Goal: Task Accomplishment & Management: Manage account settings

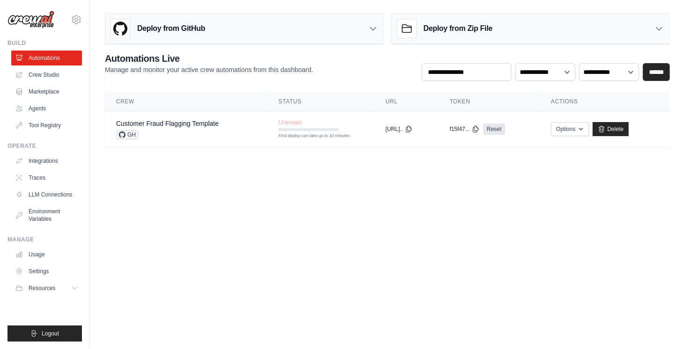
click at [231, 203] on body "lucasantzuk@gmail.com Settings Build Automations Crew Studio" at bounding box center [342, 174] width 685 height 349
click at [52, 89] on link "Marketplace" at bounding box center [47, 91] width 71 height 15
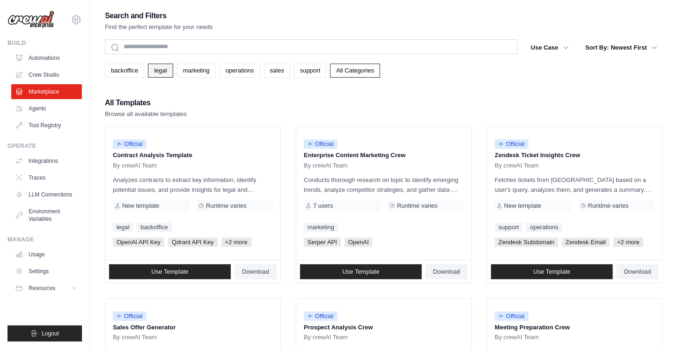
click at [160, 69] on link "legal" at bounding box center [160, 71] width 25 height 14
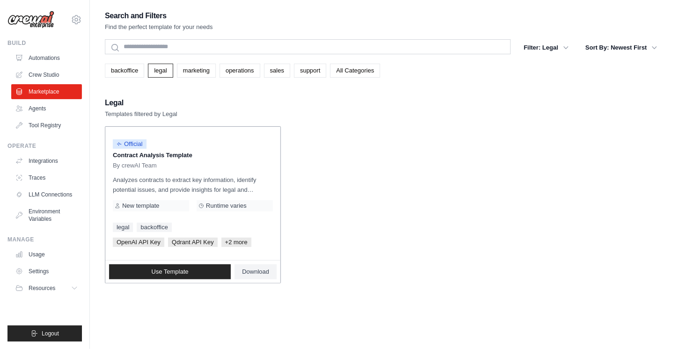
scroll to position [19, 0]
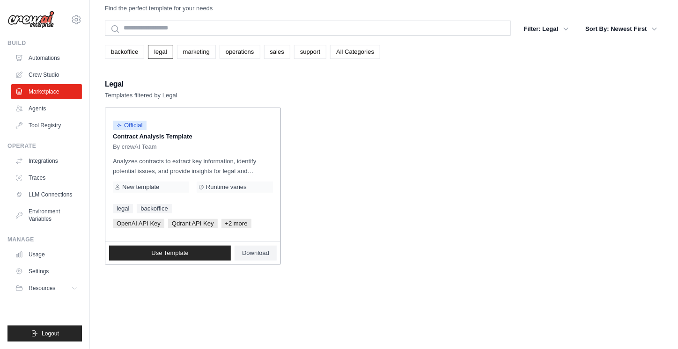
click at [135, 125] on span "Official" at bounding box center [130, 125] width 34 height 9
click at [77, 289] on icon at bounding box center [75, 288] width 7 height 7
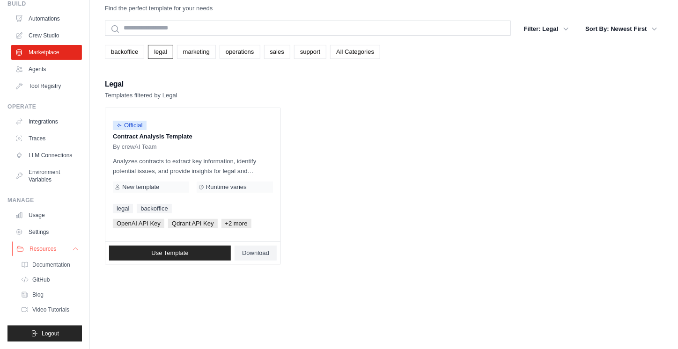
click at [72, 245] on icon at bounding box center [75, 248] width 7 height 7
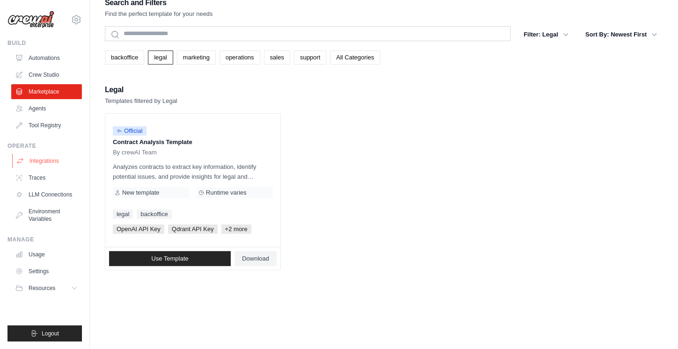
scroll to position [0, 0]
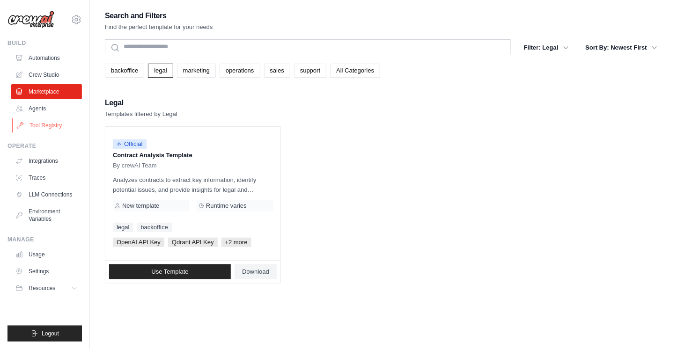
click at [36, 129] on link "Tool Registry" at bounding box center [47, 125] width 71 height 15
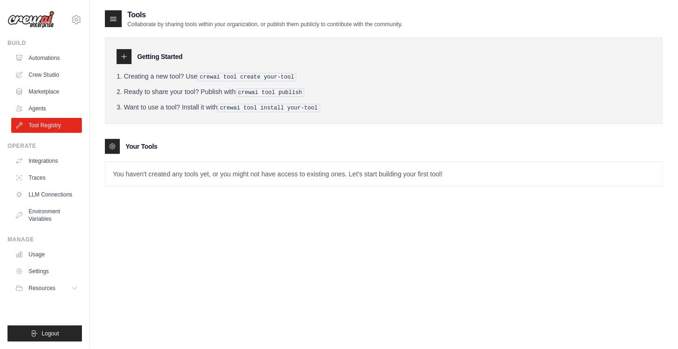
drag, startPoint x: 126, startPoint y: 10, endPoint x: 469, endPoint y: 24, distance: 343.7
click at [469, 24] on div "Tools Collaborate by sharing tools within your organization, or publish them pu…" at bounding box center [384, 18] width 558 height 19
drag, startPoint x: 218, startPoint y: 26, endPoint x: 486, endPoint y: 22, distance: 267.5
click at [486, 22] on div "Tools Collaborate by sharing tools within your organization, or publish them pu…" at bounding box center [384, 18] width 558 height 19
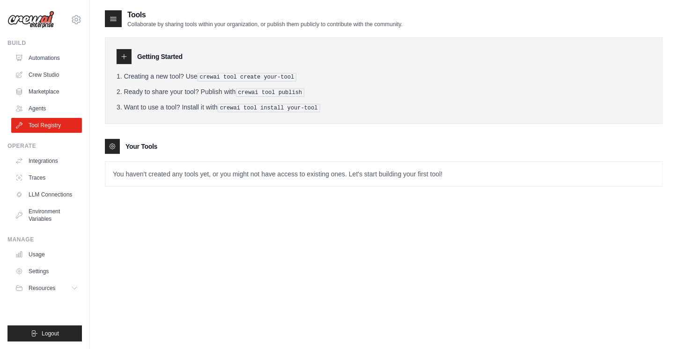
click at [467, 27] on div "Tools Collaborate by sharing tools within your organization, or publish them pu…" at bounding box center [384, 18] width 558 height 19
click at [264, 25] on p "Collaborate by sharing tools within your organization, or publish them publicly…" at bounding box center [264, 24] width 275 height 7
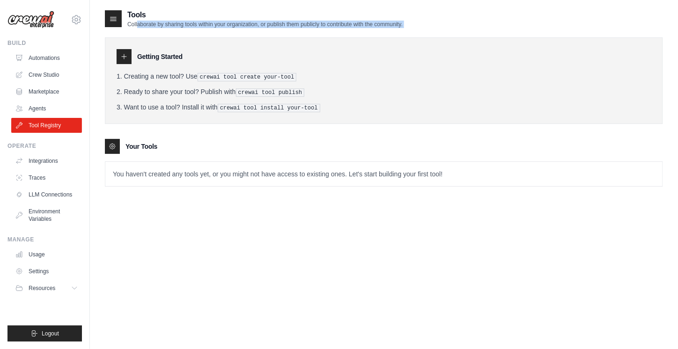
click at [264, 25] on p "Collaborate by sharing tools within your organization, or publish them publicly…" at bounding box center [264, 24] width 275 height 7
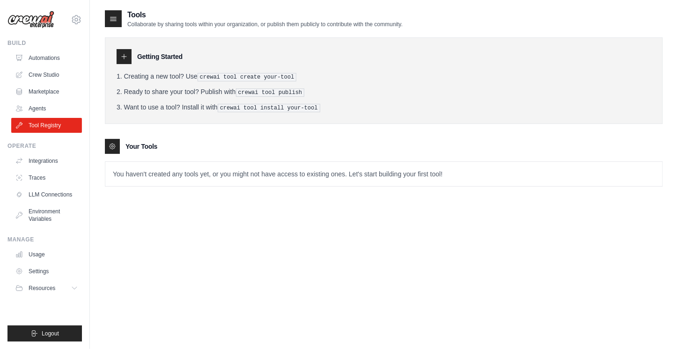
click at [360, 30] on div "Getting Started Creating a new tool? Use crewai tool create your-tool Ready to …" at bounding box center [384, 107] width 558 height 159
click at [362, 24] on p "Collaborate by sharing tools within your organization, or publish them publicly…" at bounding box center [264, 24] width 275 height 7
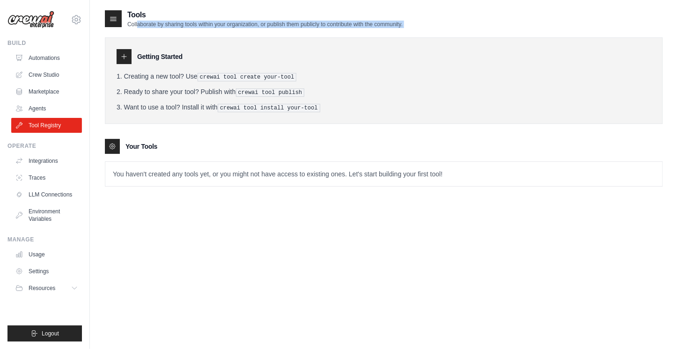
click at [362, 24] on p "Collaborate by sharing tools within your organization, or publish them publicly…" at bounding box center [264, 24] width 275 height 7
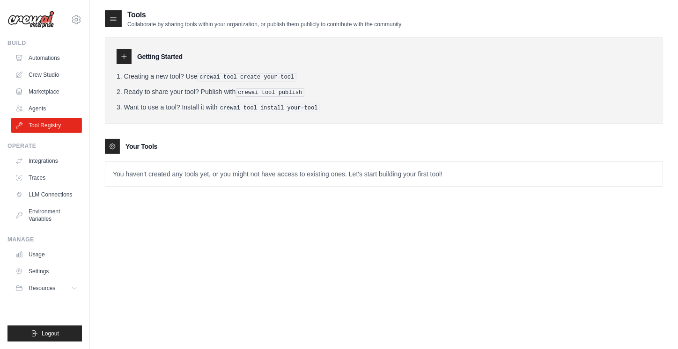
click at [177, 63] on div "Getting Started" at bounding box center [384, 56] width 535 height 15
click at [125, 56] on icon at bounding box center [123, 56] width 7 height 7
click at [143, 80] on li "Creating a new tool? Use crewai tool create your-tool" at bounding box center [384, 77] width 535 height 10
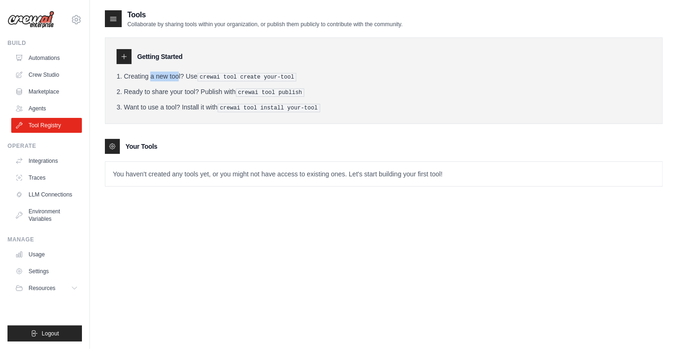
click at [143, 80] on li "Creating a new tool? Use crewai tool create your-tool" at bounding box center [384, 77] width 535 height 10
click at [137, 81] on div at bounding box center [137, 81] width 0 height 0
click at [147, 80] on li "Creating a new tool? Use crewai tool create your-tool" at bounding box center [384, 77] width 535 height 10
click at [219, 75] on pre "crewai tool create your-tool" at bounding box center [247, 77] width 99 height 8
click at [234, 76] on pre "crewai tool create your-tool" at bounding box center [247, 77] width 99 height 8
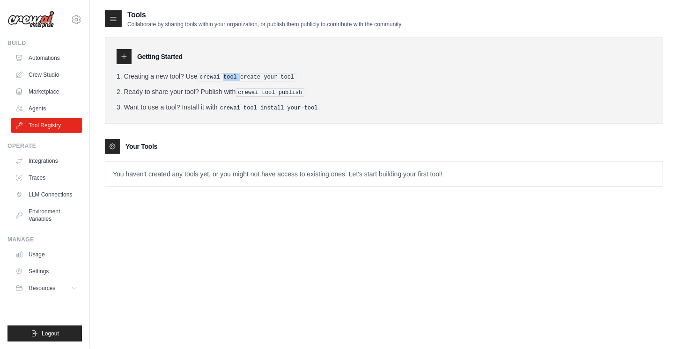
click at [234, 76] on pre "crewai tool create your-tool" at bounding box center [247, 77] width 99 height 8
click at [336, 67] on div "Getting Started Creating a new tool? Use crewai tool create your-tool Ready to …" at bounding box center [384, 80] width 558 height 87
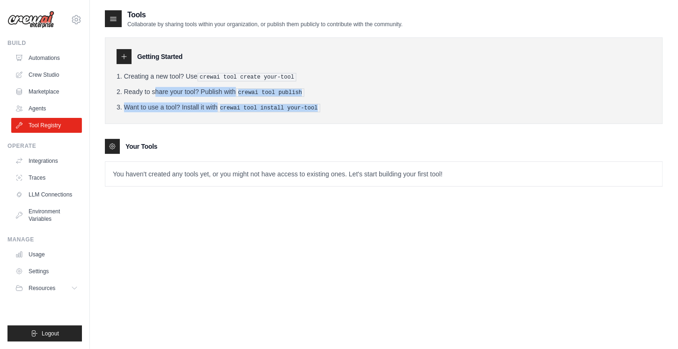
drag, startPoint x: 127, startPoint y: 88, endPoint x: 490, endPoint y: 99, distance: 362.3
click at [492, 99] on ol "Creating a new tool? Use crewai tool create your-tool Ready to share your tool?…" at bounding box center [384, 92] width 535 height 41
click at [292, 105] on pre "crewai tool install your-tool" at bounding box center [269, 108] width 103 height 8
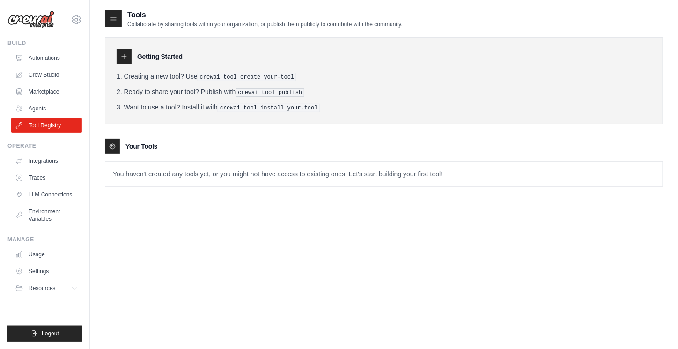
click at [247, 91] on pre "crewai tool publish" at bounding box center [270, 93] width 69 height 8
click at [127, 167] on p "You haven't created any tools yet, or you might not have access to existing one…" at bounding box center [383, 174] width 557 height 24
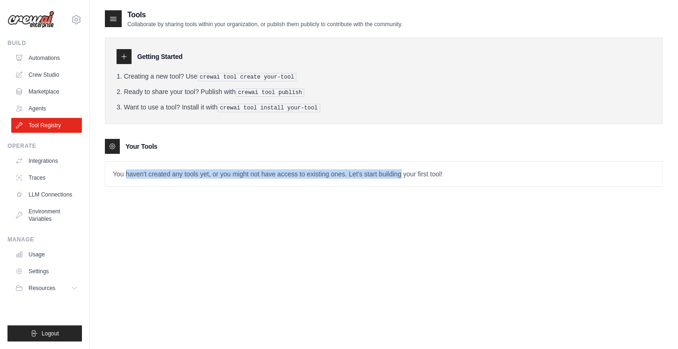
drag, startPoint x: 127, startPoint y: 167, endPoint x: 406, endPoint y: 174, distance: 278.3
click at [406, 174] on p "You haven't created any tools yet, or you might not have access to existing one…" at bounding box center [383, 174] width 557 height 24
click at [44, 109] on link "Agents" at bounding box center [47, 108] width 71 height 15
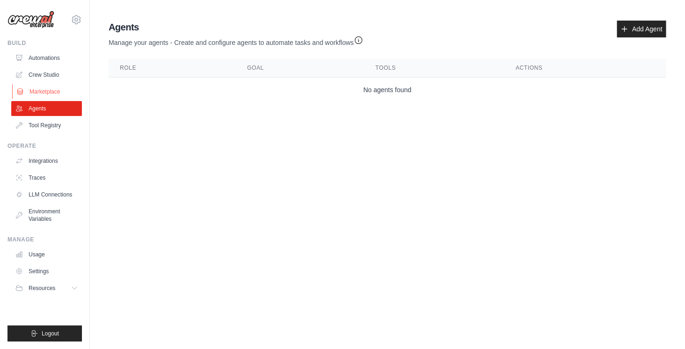
click at [44, 95] on link "Marketplace" at bounding box center [47, 91] width 71 height 15
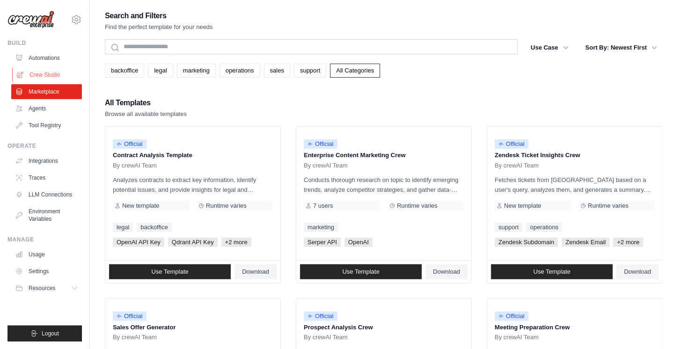
click at [51, 80] on link "Crew Studio" at bounding box center [47, 74] width 71 height 15
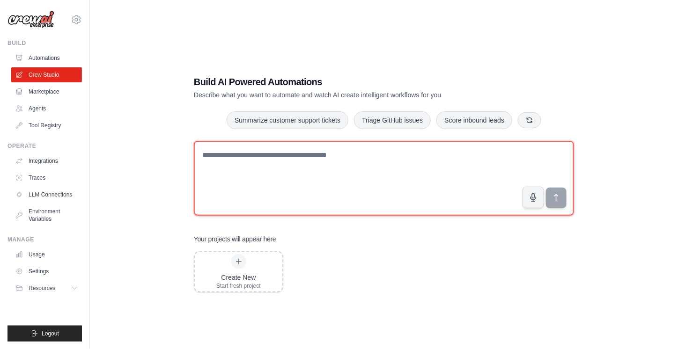
click at [289, 161] on textarea at bounding box center [384, 178] width 380 height 75
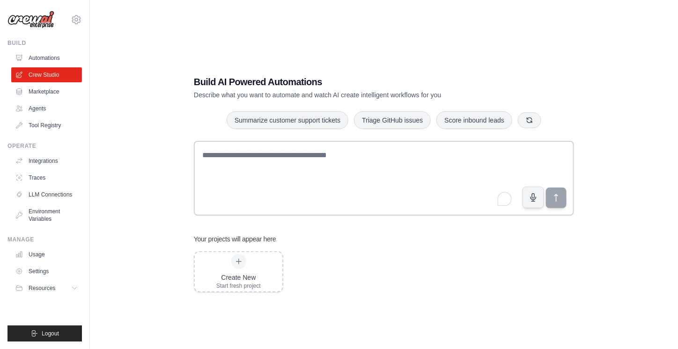
click at [219, 81] on h1 "Build AI Powered Automations" at bounding box center [351, 81] width 315 height 13
click at [266, 81] on h1 "Build AI Powered Automations" at bounding box center [351, 81] width 315 height 13
drag, startPoint x: 197, startPoint y: 240, endPoint x: 310, endPoint y: 240, distance: 112.4
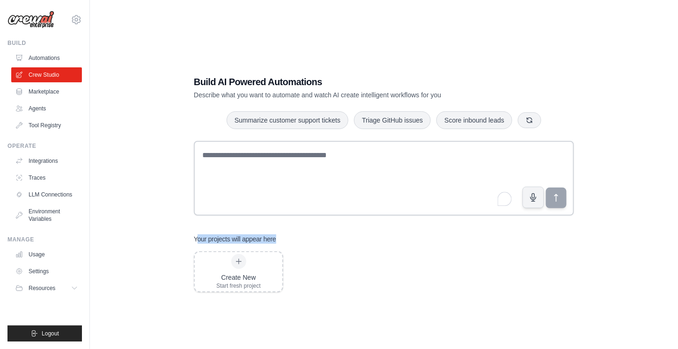
click at [320, 240] on div "Your projects will appear here" at bounding box center [384, 239] width 380 height 9
click at [245, 240] on h3 "Your projects will appear here" at bounding box center [235, 239] width 82 height 9
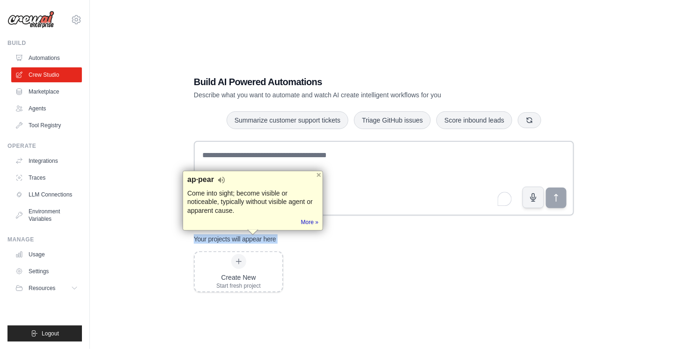
click at [245, 240] on h3 "Your projects will appear here" at bounding box center [235, 239] width 82 height 9
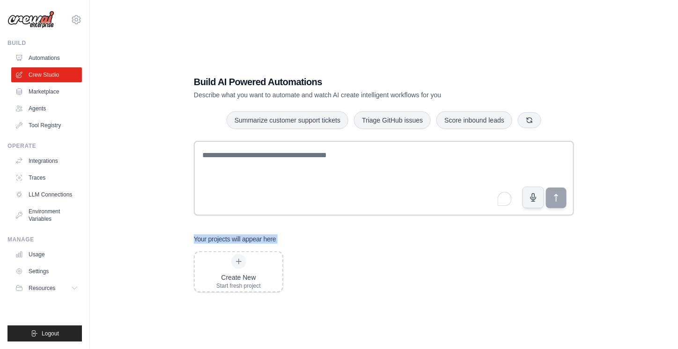
click at [265, 236] on h3 "Your projects will appear here" at bounding box center [235, 239] width 82 height 9
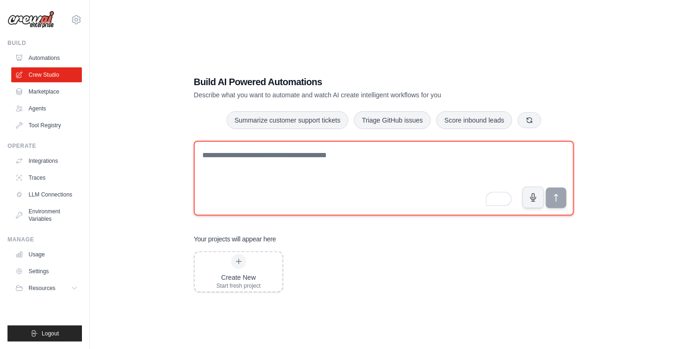
click at [281, 176] on textarea "To enrich screen reader interactions, please activate Accessibility in Grammarl…" at bounding box center [384, 178] width 380 height 75
click at [272, 173] on textarea "To enrich screen reader interactions, please activate Accessibility in Grammarl…" at bounding box center [384, 178] width 380 height 75
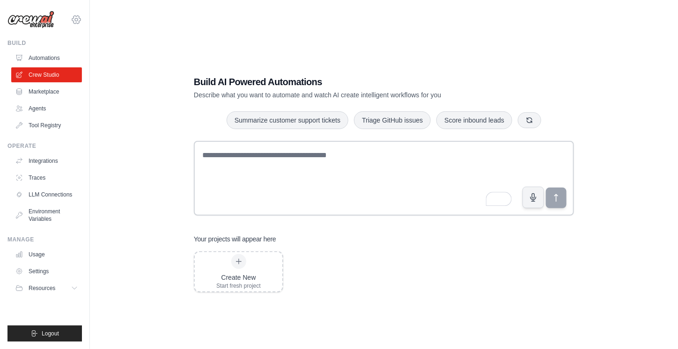
click at [81, 19] on icon at bounding box center [76, 19] width 8 height 8
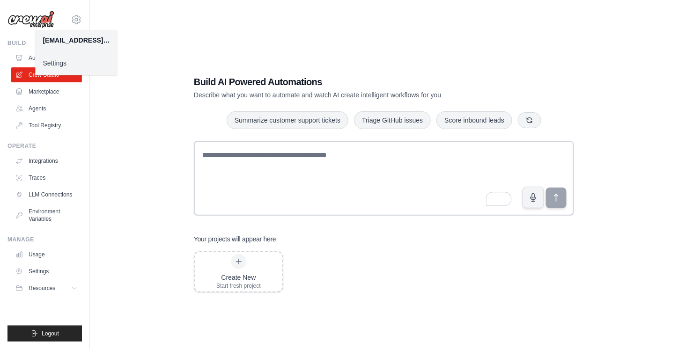
click at [234, 33] on div "Build AI Powered Automations Describe what you want to automate and watch AI cr…" at bounding box center [384, 183] width 558 height 349
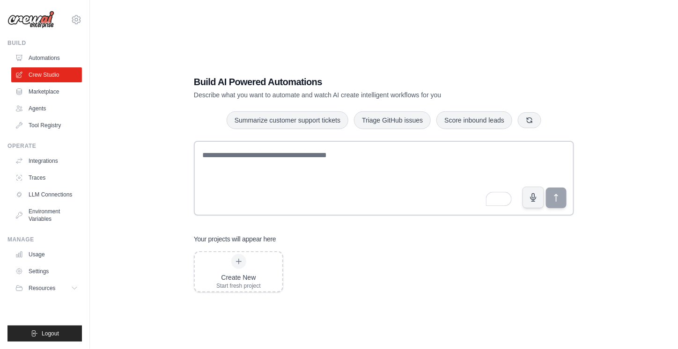
click at [84, 21] on div "[EMAIL_ADDRESS][DOMAIN_NAME] Settings Build Automations Crew Studio Marketplace" at bounding box center [45, 174] width 90 height 349
click at [78, 22] on icon at bounding box center [76, 19] width 11 height 11
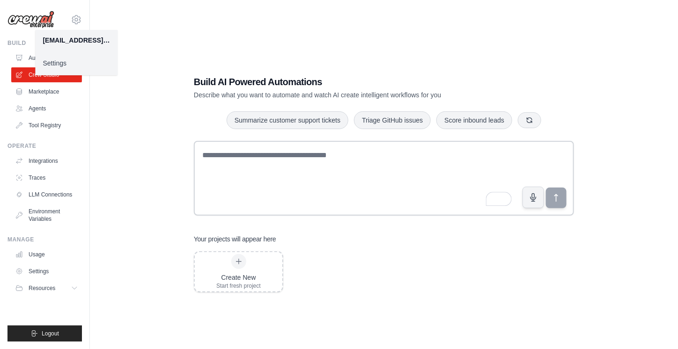
click at [66, 62] on link "Settings" at bounding box center [76, 63] width 82 height 17
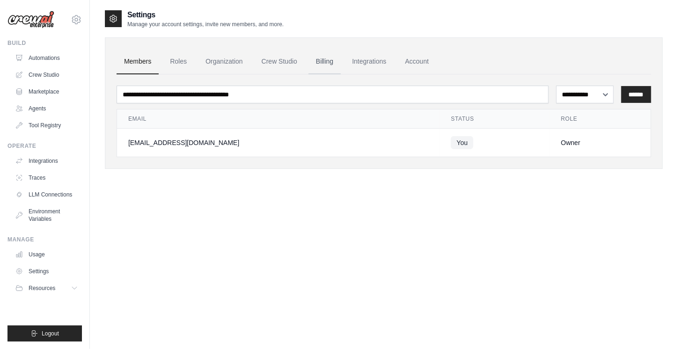
click at [341, 61] on link "Billing" at bounding box center [325, 61] width 32 height 25
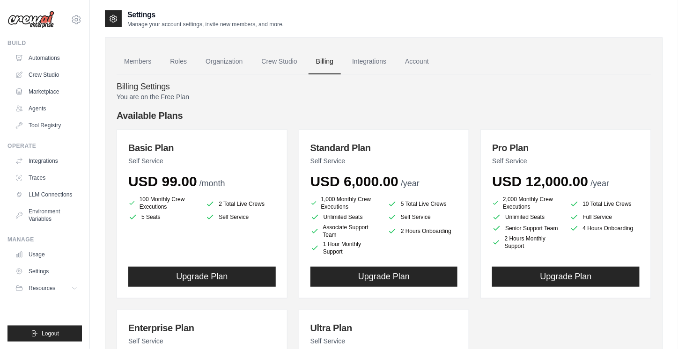
click at [527, 96] on p "You are on the Free Plan" at bounding box center [384, 96] width 535 height 9
click at [378, 62] on link "Integrations" at bounding box center [369, 61] width 49 height 25
